Goal: Information Seeking & Learning: Find specific fact

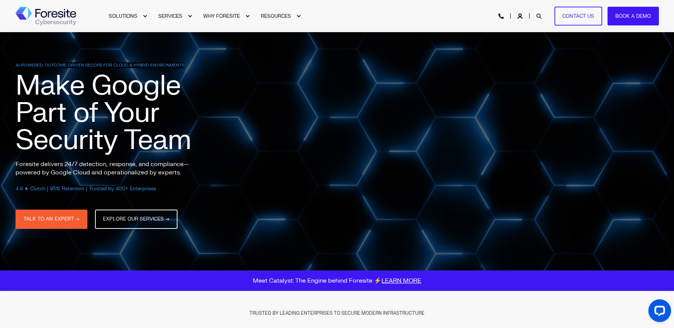
click at [540, 16] on icon "Open Search" at bounding box center [538, 16] width 5 height 5
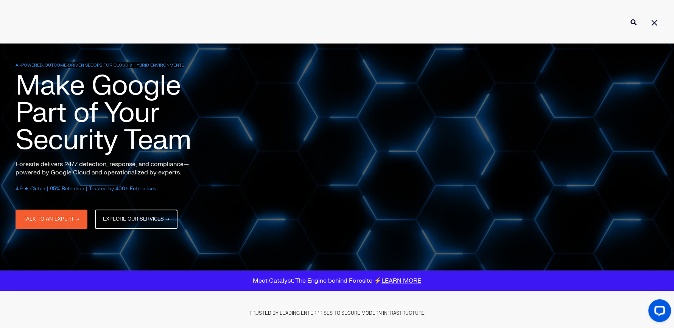
click at [99, 18] on input "Enter search Term" at bounding box center [337, 22] width 643 height 20
type input "bigquery"
click at [629, 18] on button "Perform Search" at bounding box center [633, 22] width 9 height 9
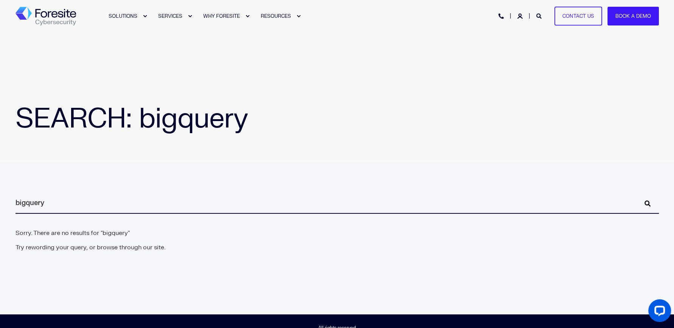
click at [60, 20] on img "Back to Home" at bounding box center [46, 16] width 61 height 19
